Goal: Task Accomplishment & Management: Use online tool/utility

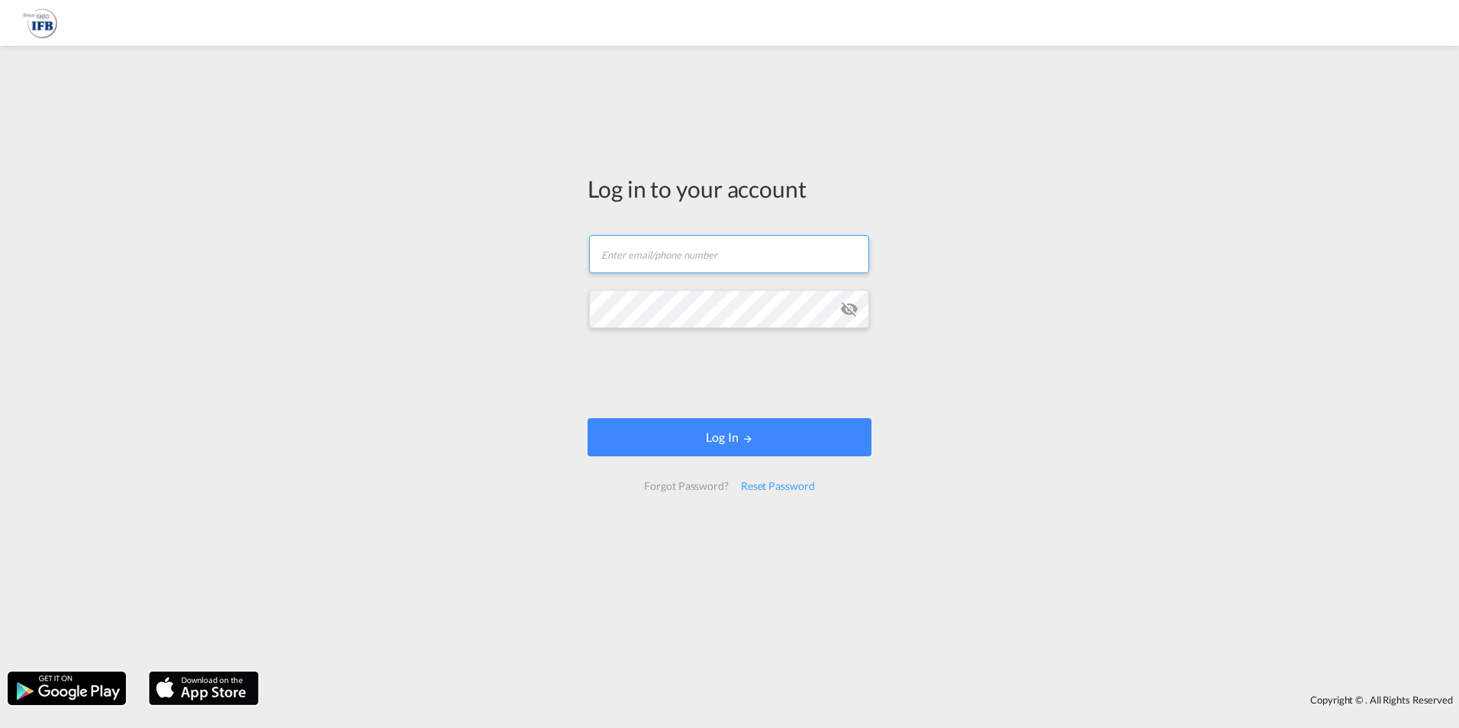
click at [664, 250] on input "text" at bounding box center [729, 254] width 280 height 38
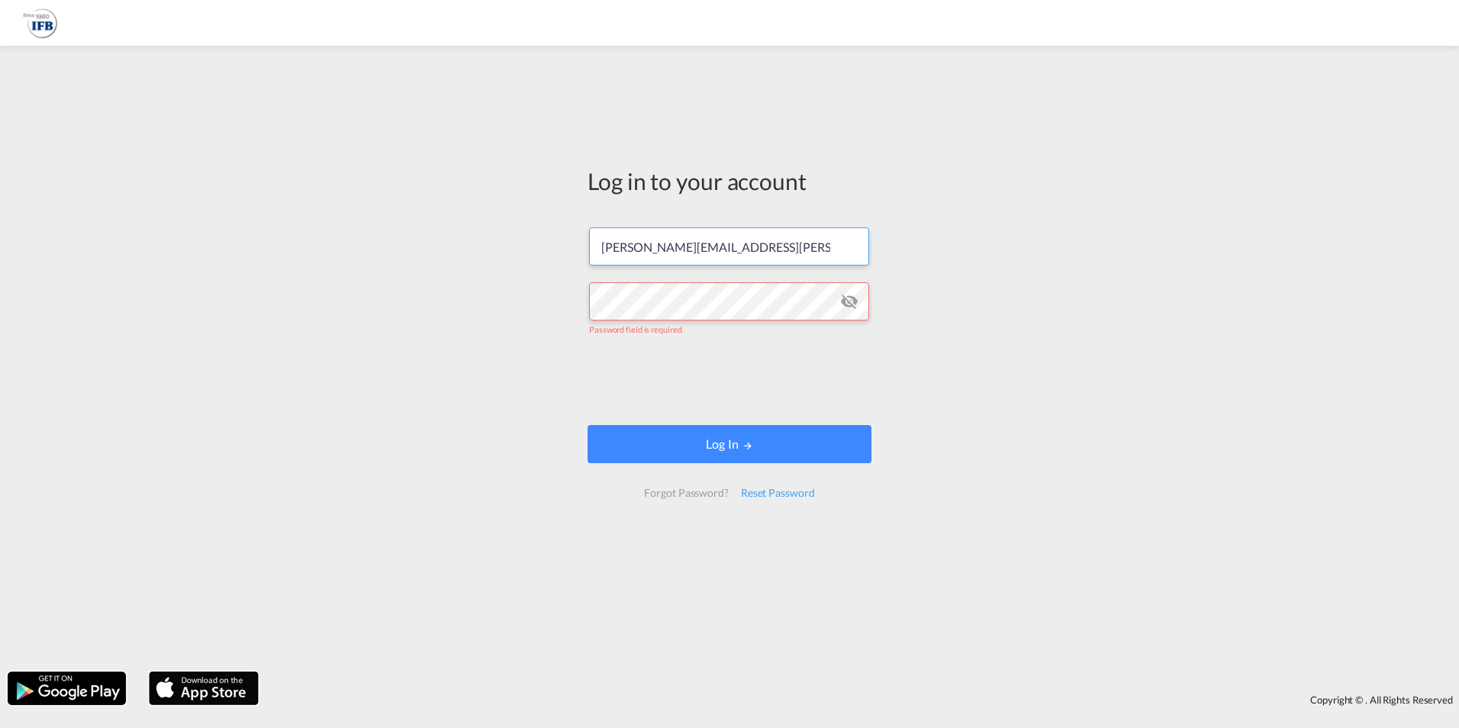
drag, startPoint x: 778, startPoint y: 250, endPoint x: 806, endPoint y: 247, distance: 27.6
click at [780, 250] on input "[PERSON_NAME][EMAIL_ADDRESS][PERSON_NAME][DOMAIN_NAME]" at bounding box center [729, 246] width 280 height 38
drag, startPoint x: 800, startPoint y: 246, endPoint x: 545, endPoint y: 237, distance: 255.0
click at [545, 237] on div "Log in to your account [PERSON_NAME][EMAIL_ADDRESS][PERSON_NAME][DOMAIN_NAME] P…" at bounding box center [729, 358] width 1459 height 610
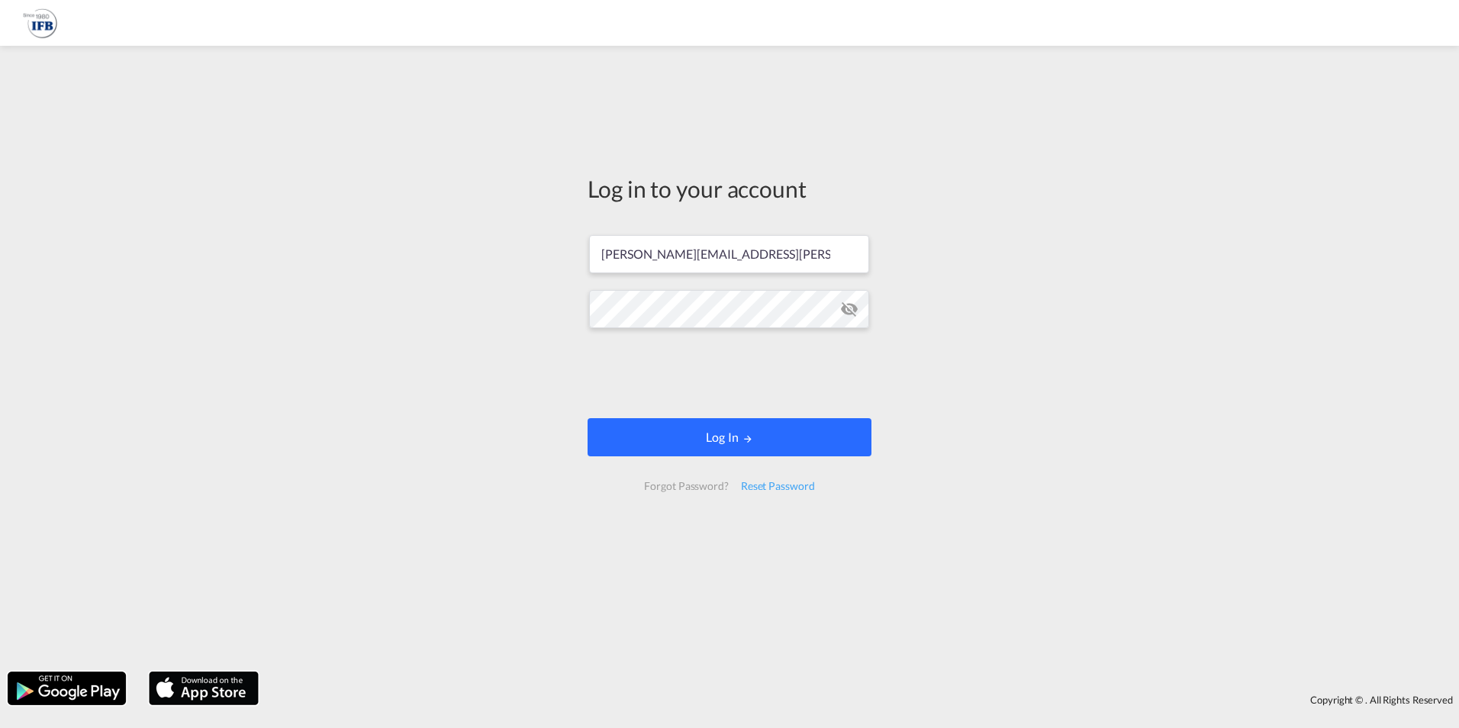
click at [739, 443] on button "Log In" at bounding box center [730, 437] width 284 height 38
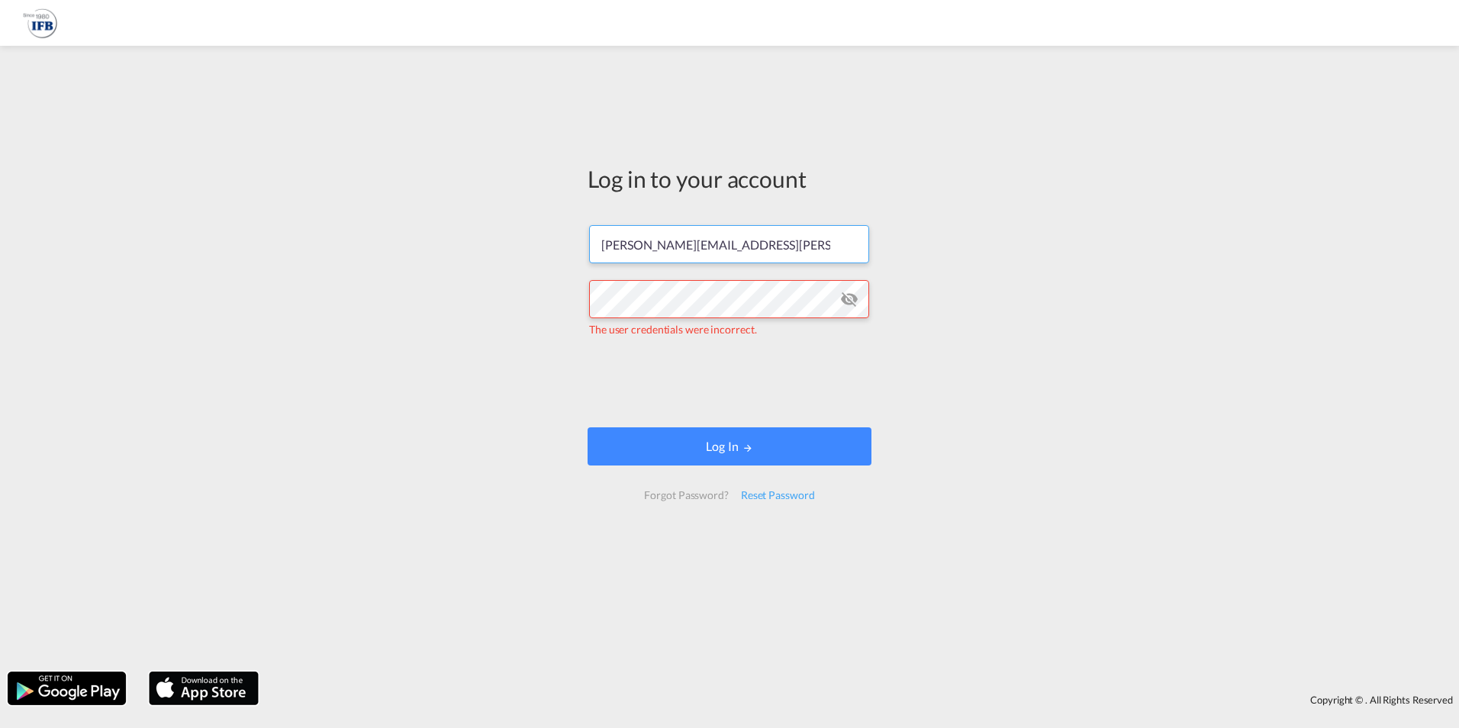
drag, startPoint x: 808, startPoint y: 233, endPoint x: 718, endPoint y: 232, distance: 90.1
click at [808, 233] on input "[PERSON_NAME][EMAIL_ADDRESS][PERSON_NAME][DOMAIN_NAME]" at bounding box center [729, 244] width 280 height 38
drag, startPoint x: 718, startPoint y: 232, endPoint x: 213, endPoint y: 146, distance: 512.4
click at [213, 150] on div "Log in to your account [PERSON_NAME][EMAIL_ADDRESS][PERSON_NAME][DOMAIN_NAME] T…" at bounding box center [729, 358] width 1459 height 610
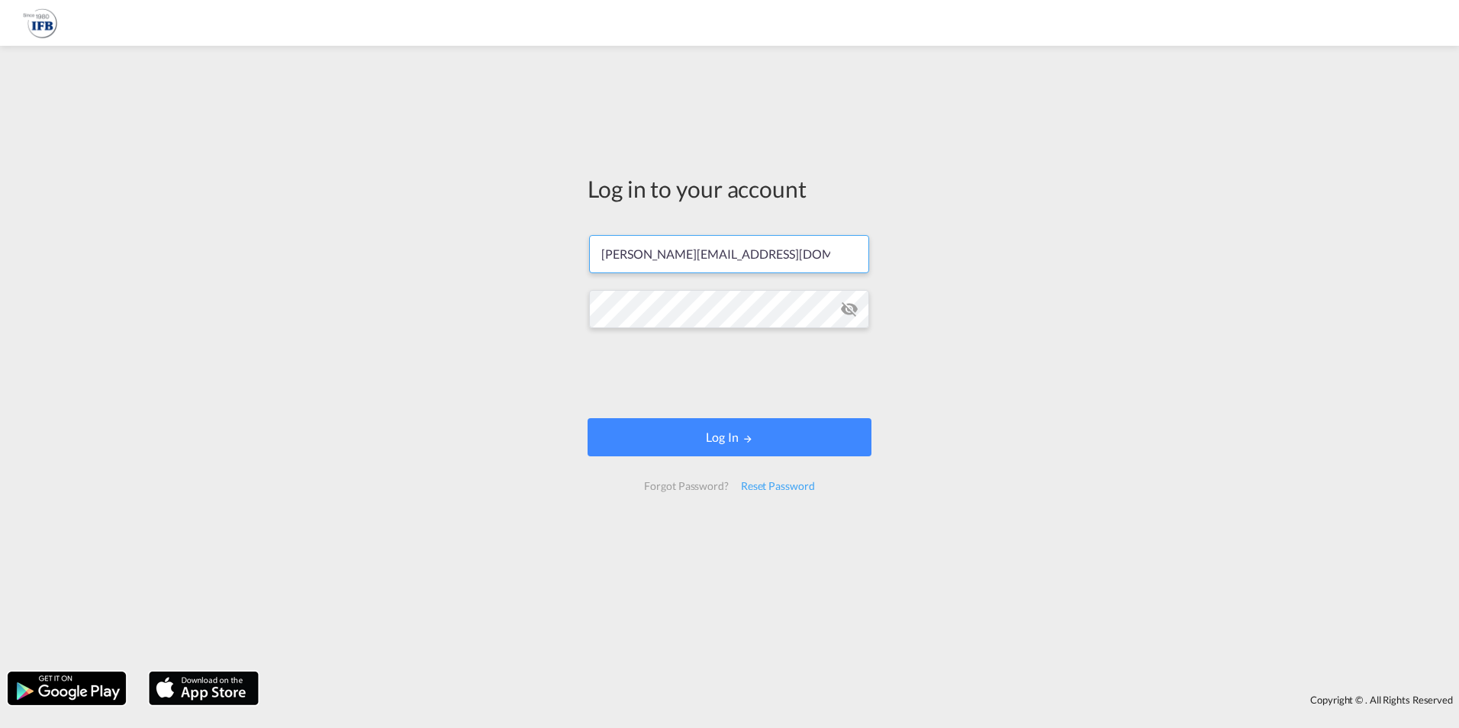
type input "[PERSON_NAME][EMAIL_ADDRESS][PERSON_NAME][DOMAIN_NAME]"
drag, startPoint x: 784, startPoint y: 248, endPoint x: 250, endPoint y: 222, distance: 535.5
click at [253, 229] on div "Log in to your account [PERSON_NAME][EMAIL_ADDRESS][PERSON_NAME][DOMAIN_NAME] L…" at bounding box center [729, 358] width 1459 height 610
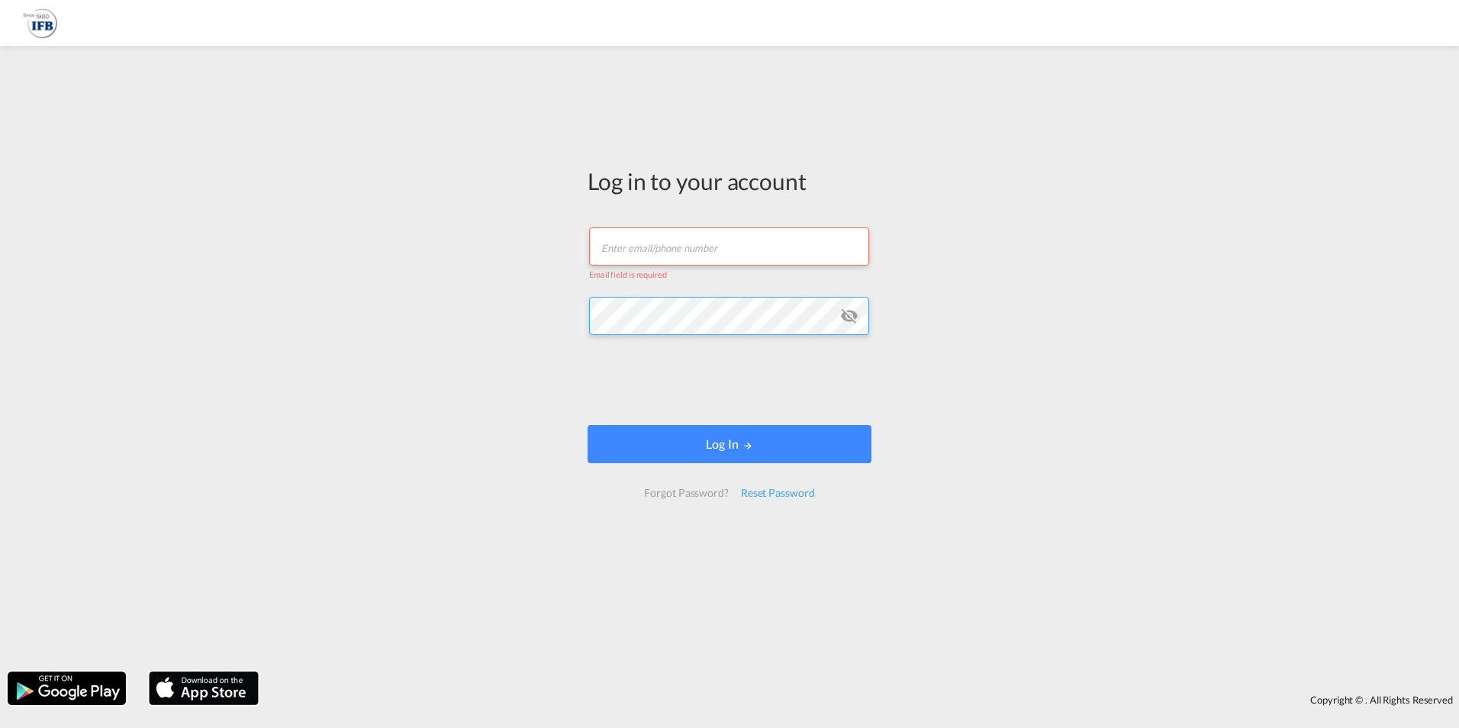
click at [416, 286] on div "Log in to your account Email field is required Log In Forgot Password? Reset Pa…" at bounding box center [729, 358] width 1459 height 610
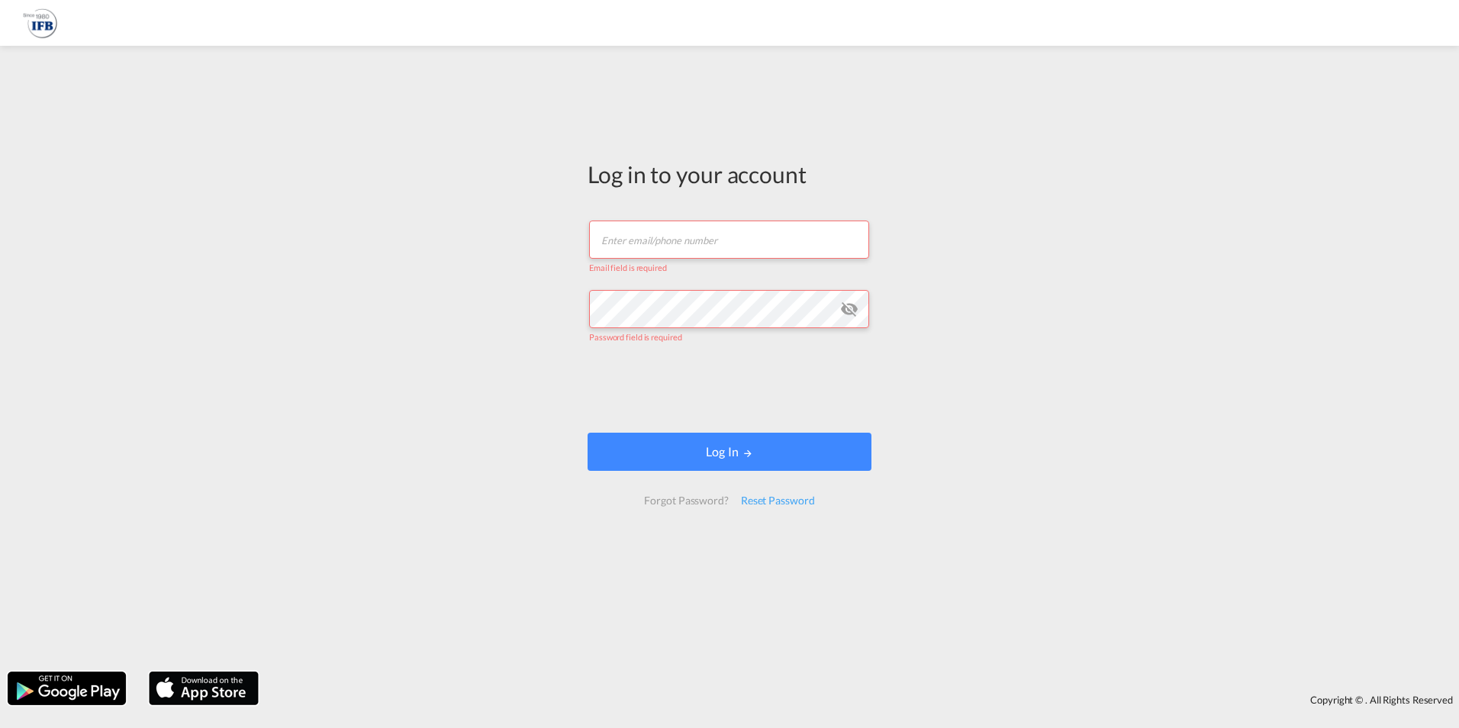
click at [716, 246] on input "text" at bounding box center [729, 240] width 280 height 38
type input "[PERSON_NAME][EMAIL_ADDRESS][PERSON_NAME][DOMAIN_NAME]"
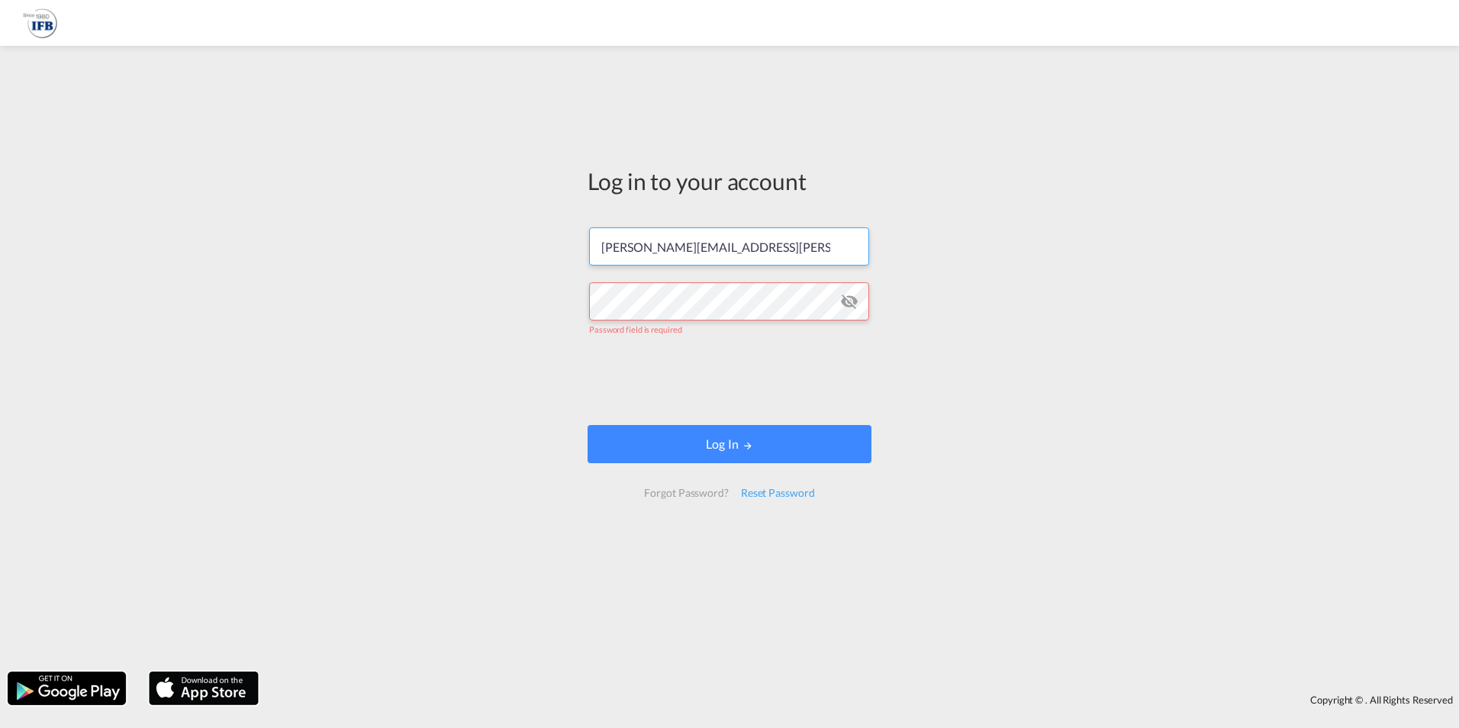
click at [446, 211] on div "Log in to your account [PERSON_NAME][EMAIL_ADDRESS][PERSON_NAME][DOMAIN_NAME] P…" at bounding box center [729, 358] width 1459 height 610
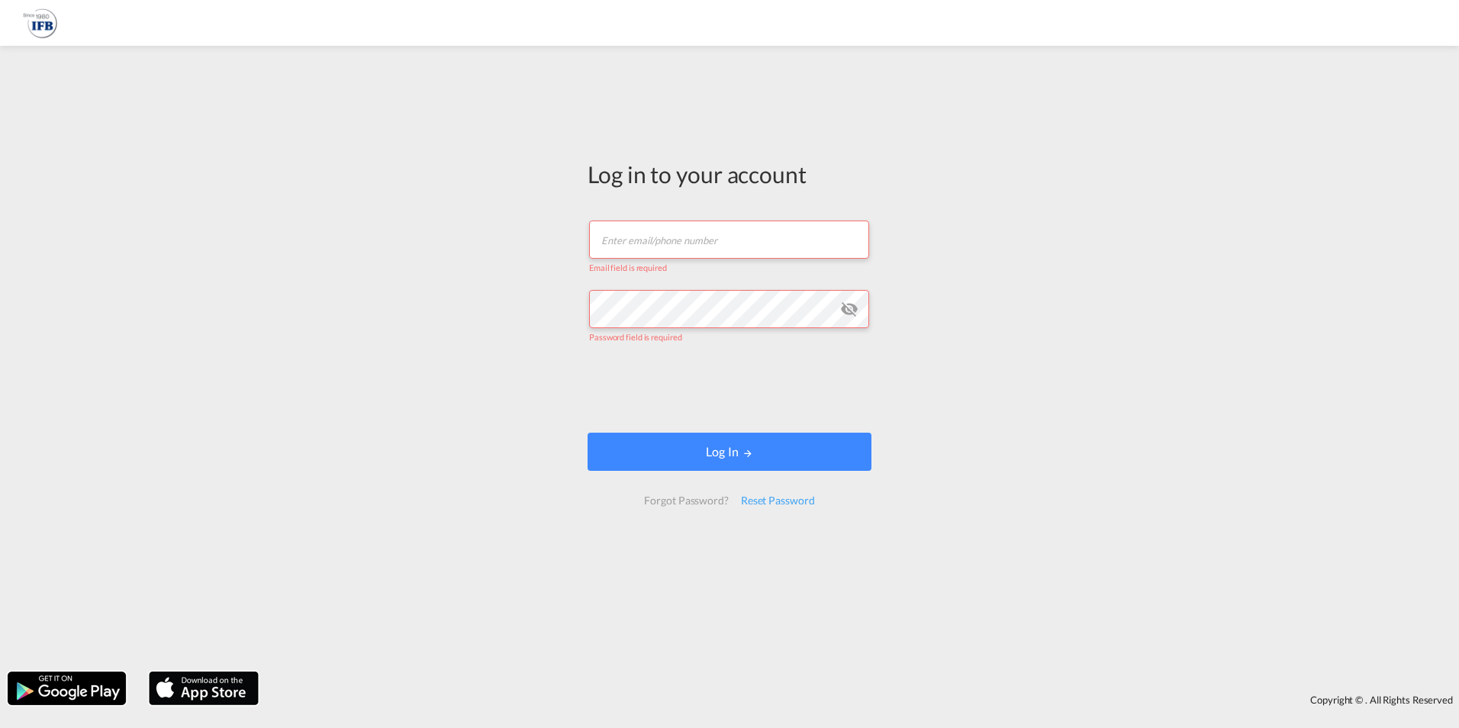
click at [625, 248] on input "text" at bounding box center [729, 240] width 280 height 38
type input "[PERSON_NAME][EMAIL_ADDRESS][PERSON_NAME][DOMAIN_NAME]"
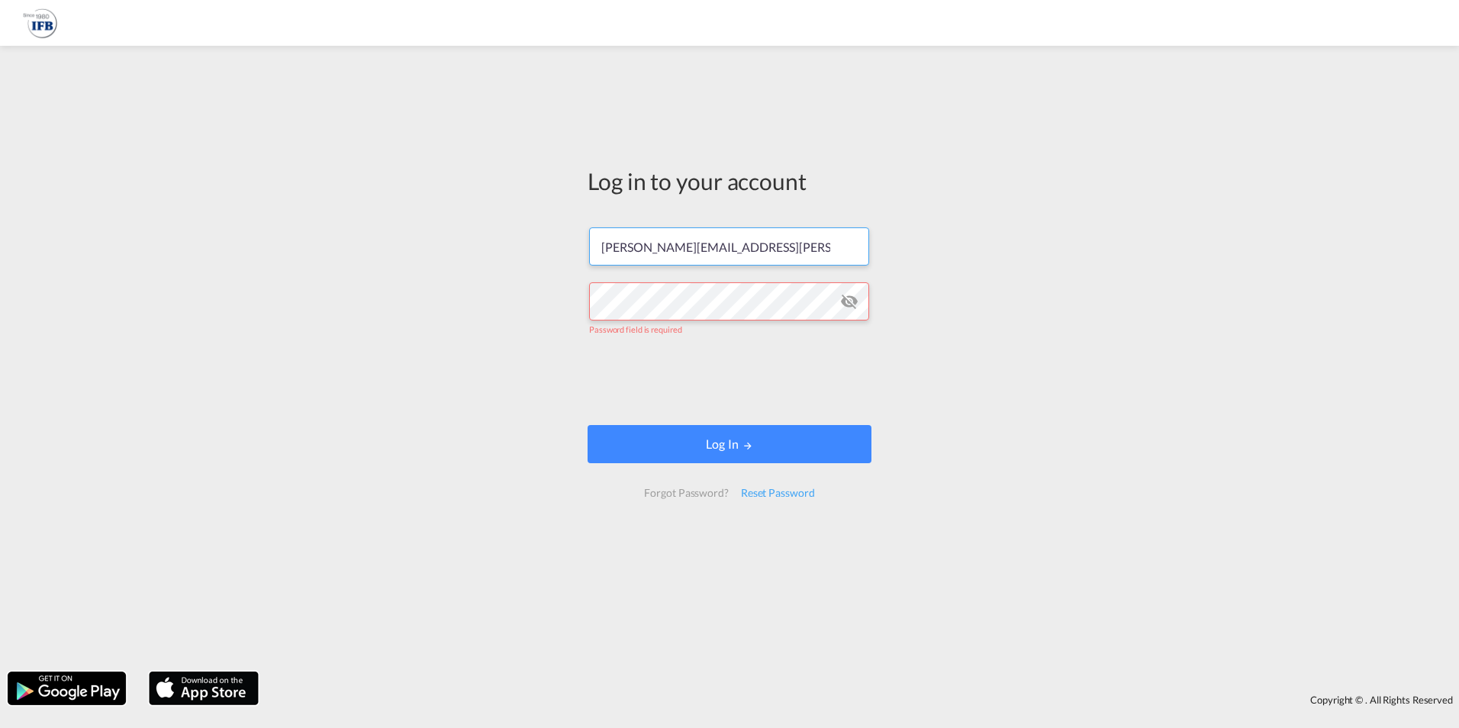
drag, startPoint x: 836, startPoint y: 241, endPoint x: 325, endPoint y: 194, distance: 513.4
click at [325, 194] on div "Log in to your account [PERSON_NAME][EMAIL_ADDRESS][PERSON_NAME][DOMAIN_NAME] P…" at bounding box center [729, 358] width 1459 height 610
drag, startPoint x: 774, startPoint y: 250, endPoint x: 783, endPoint y: 251, distance: 9.3
click at [774, 250] on input "[PERSON_NAME][EMAIL_ADDRESS][PERSON_NAME][DOMAIN_NAME]" at bounding box center [729, 246] width 280 height 38
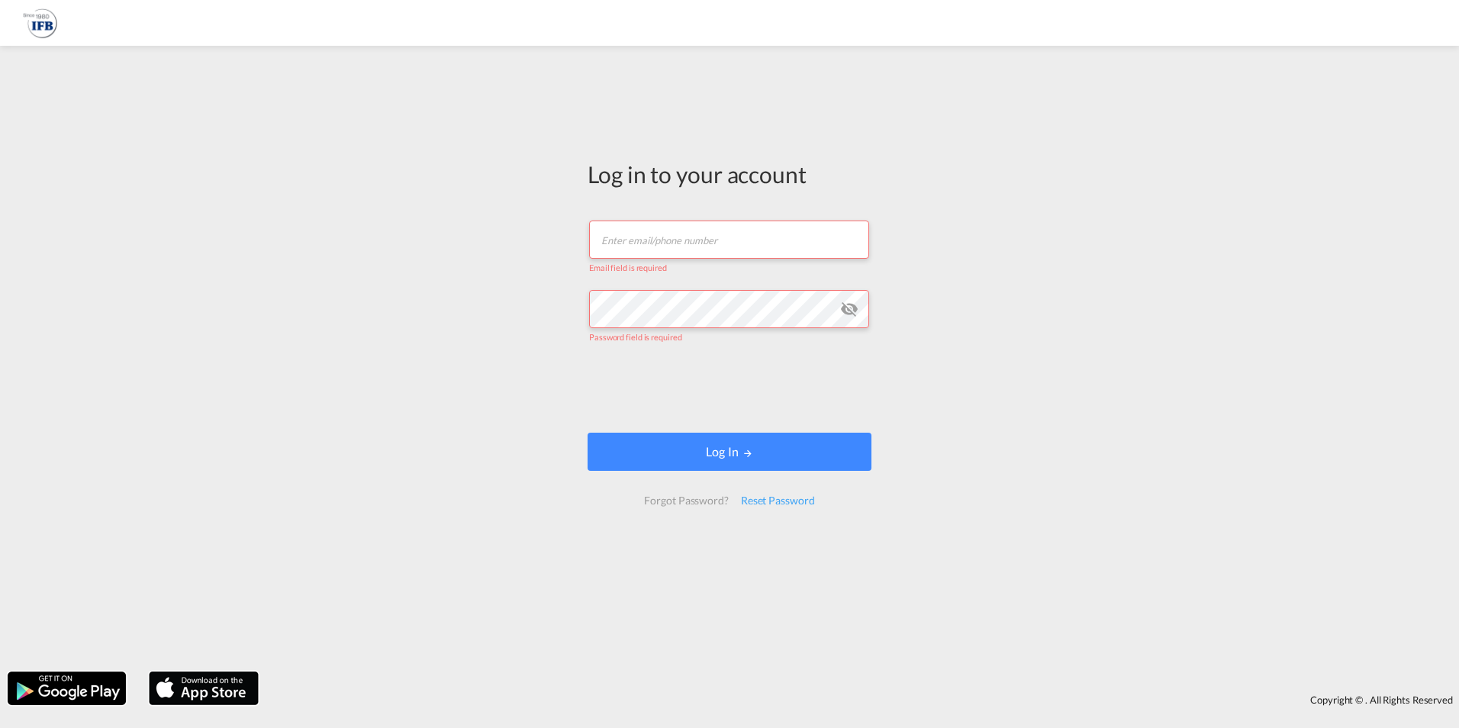
click at [784, 251] on input "text" at bounding box center [729, 240] width 280 height 38
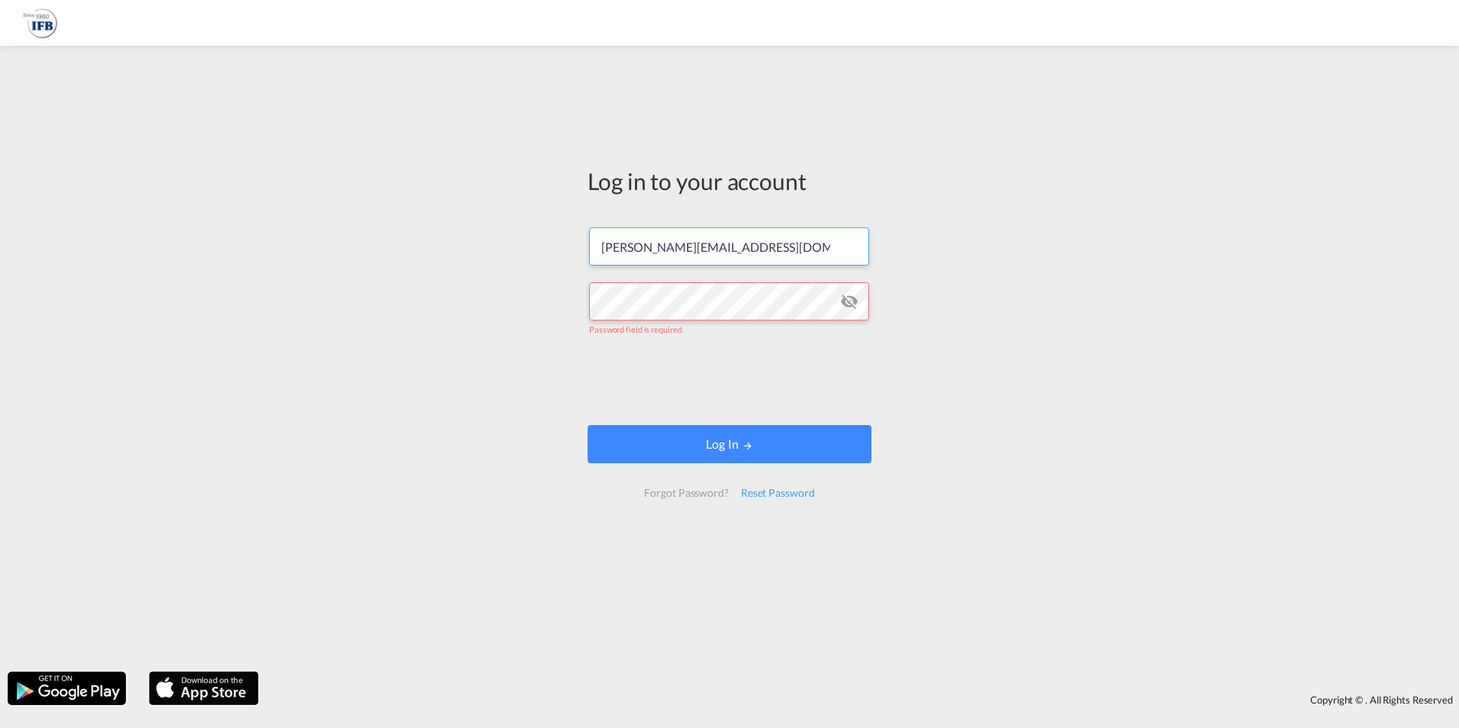
type input "[PERSON_NAME][EMAIL_ADDRESS][DOMAIN_NAME]"
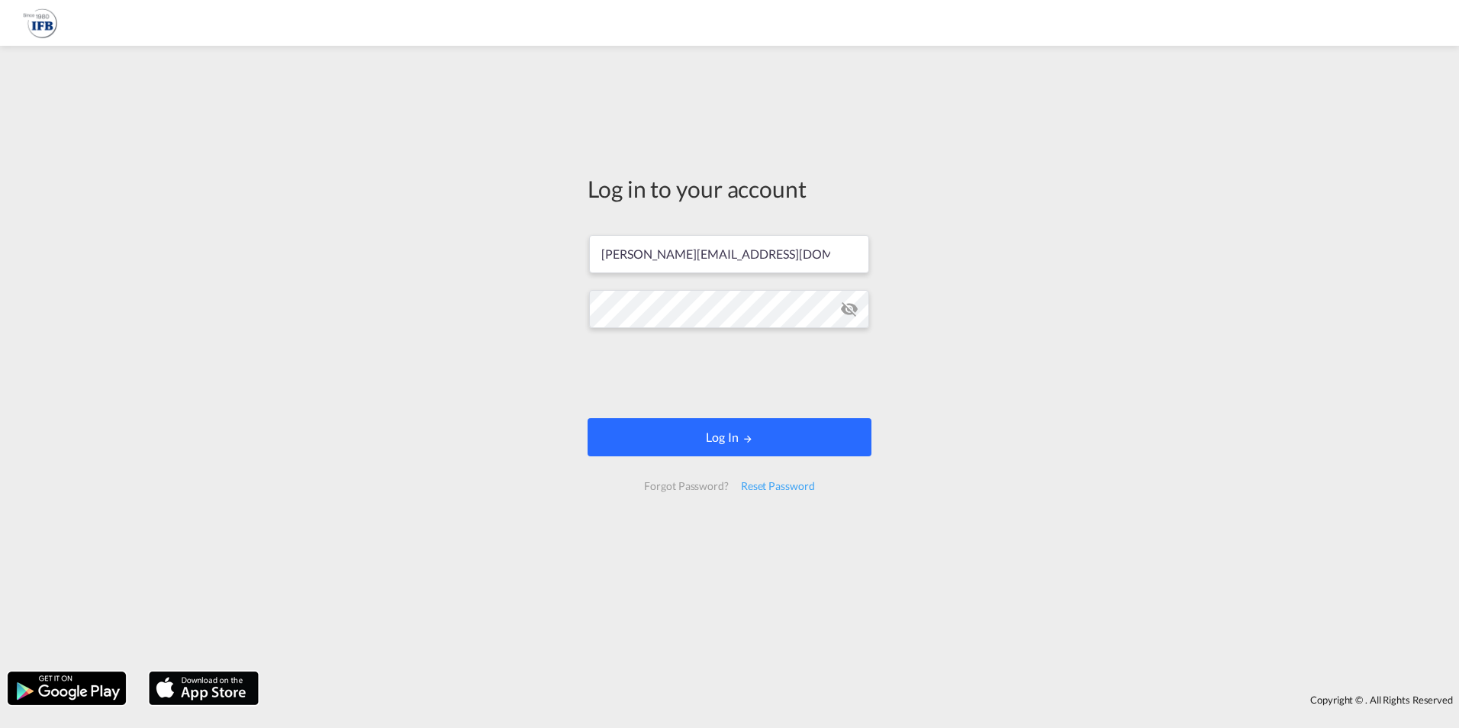
click at [751, 442] on md-icon "LOGIN" at bounding box center [747, 438] width 11 height 11
